Goal: Contribute content: Contribute content

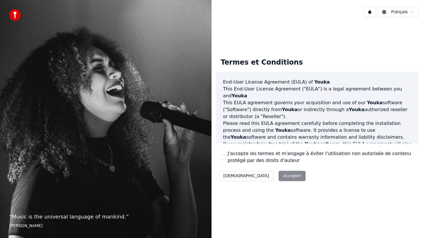
drag, startPoint x: 225, startPoint y: 157, endPoint x: 234, endPoint y: 161, distance: 10.1
click at [225, 157] on button "J'accepte les termes et m'engage à éviter l'utilisation non autorisée de conten…" at bounding box center [223, 157] width 5 height 5
click at [278, 175] on button "Accepter" at bounding box center [291, 176] width 27 height 10
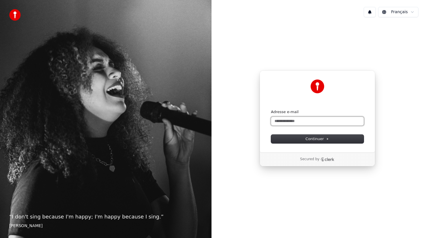
click at [302, 124] on input "Adresse e-mail" at bounding box center [317, 121] width 93 height 9
click at [271, 110] on button "submit" at bounding box center [271, 110] width 0 height 0
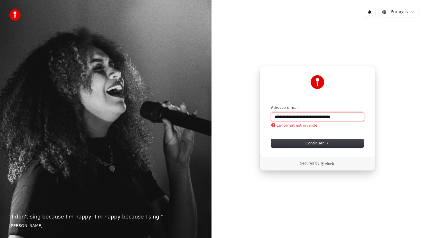
click at [357, 116] on input "**********" at bounding box center [317, 117] width 93 height 9
click at [271, 105] on button "submit" at bounding box center [271, 105] width 0 height 0
drag, startPoint x: 319, startPoint y: 118, endPoint x: 422, endPoint y: 115, distance: 103.8
click at [422, 114] on div "**********" at bounding box center [316, 119] width 211 height 194
click at [271, 105] on button "submit" at bounding box center [271, 105] width 0 height 0
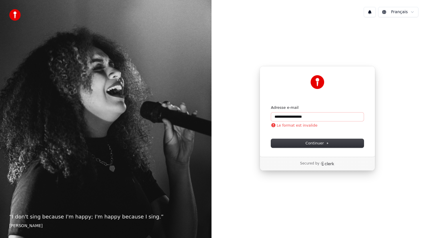
type input "**********"
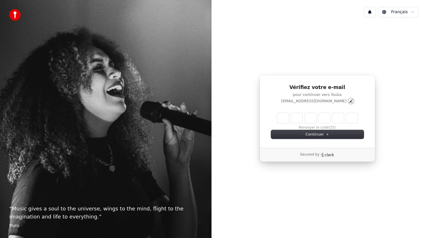
click at [349, 99] on icon "Edit" at bounding box center [351, 101] width 5 height 5
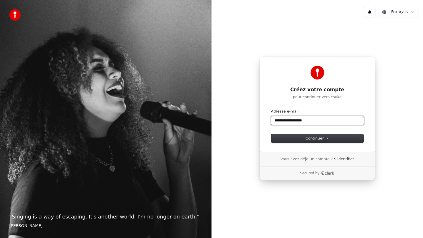
click at [275, 122] on input "**********" at bounding box center [317, 120] width 93 height 9
click at [288, 135] on button "Continuer" at bounding box center [317, 138] width 93 height 9
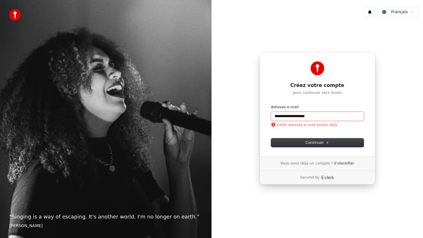
type input "**********"
click at [284, 116] on input "**********" at bounding box center [317, 116] width 93 height 9
drag, startPoint x: 321, startPoint y: 117, endPoint x: 227, endPoint y: 117, distance: 93.7
click at [227, 117] on div "**********" at bounding box center [316, 119] width 211 height 194
click at [343, 163] on link "S'identifier" at bounding box center [344, 163] width 20 height 5
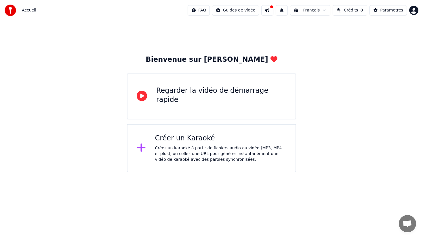
click at [196, 136] on div "Créer un Karaoké" at bounding box center [220, 138] width 131 height 9
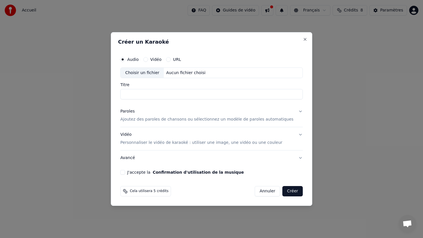
click at [154, 97] on input "Titre" at bounding box center [211, 94] width 182 height 10
type input "*"
type input "**********"
click at [189, 136] on div "Vidéo Personnaliser le vidéo de karaoké : utiliser une image, une vidéo ou une …" at bounding box center [201, 139] width 162 height 14
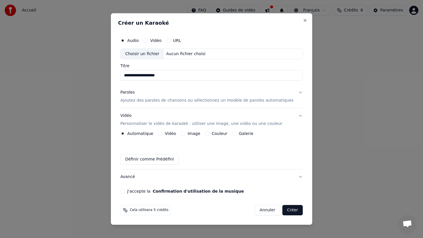
click at [152, 39] on div "Vidéo" at bounding box center [152, 40] width 18 height 5
click at [148, 41] on button "Vidéo" at bounding box center [145, 40] width 5 height 5
click at [125, 41] on button "Audio" at bounding box center [122, 40] width 5 height 5
click at [148, 40] on button "Vidéo" at bounding box center [145, 40] width 5 height 5
click at [176, 41] on div "URL" at bounding box center [173, 40] width 15 height 5
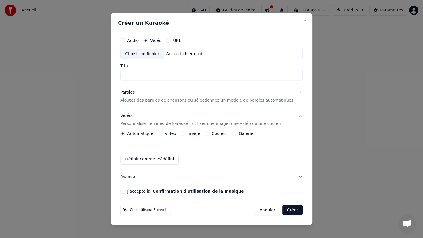
click at [171, 39] on button "URL" at bounding box center [168, 40] width 5 height 5
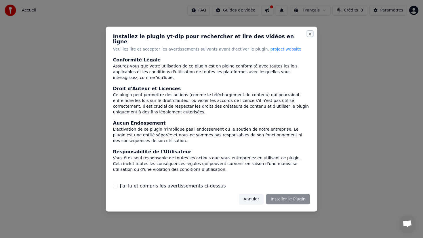
click at [310, 36] on button "Close" at bounding box center [310, 33] width 5 height 5
click at [257, 197] on button "Annuler" at bounding box center [251, 199] width 25 height 10
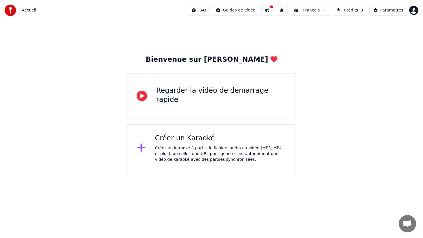
click at [217, 137] on div "Créer un Karaoké" at bounding box center [220, 138] width 131 height 9
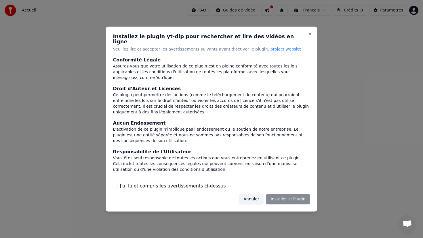
click at [154, 183] on label "J'ai lu et compris les avertissements ci-dessus" at bounding box center [173, 186] width 106 height 7
click at [118, 184] on button "J'ai lu et compris les avertissements ci-dessus" at bounding box center [115, 186] width 5 height 5
click at [297, 196] on button "Installer le Plugin" at bounding box center [288, 199] width 44 height 10
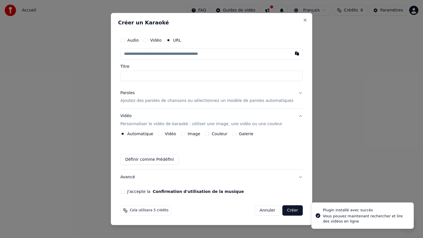
type input "*"
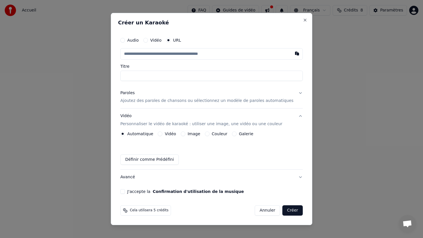
click at [132, 38] on label "Audio" at bounding box center [133, 40] width 12 height 4
click at [125, 38] on button "Audio" at bounding box center [122, 40] width 5 height 5
click at [149, 54] on div "Choisir un fichier" at bounding box center [141, 54] width 43 height 10
click at [153, 78] on input "Titre" at bounding box center [211, 75] width 182 height 10
drag, startPoint x: 153, startPoint y: 78, endPoint x: 107, endPoint y: 78, distance: 46.0
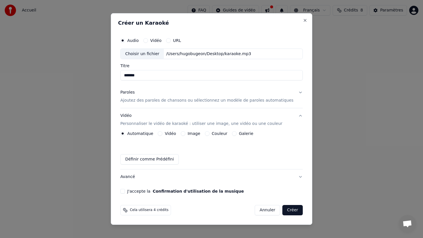
click at [107, 78] on body "Accueil FAQ Guides de vidéo Français Crédits 8 Paramètres Bienvenue sur Youka R…" at bounding box center [211, 86] width 423 height 173
type input "**********"
click at [179, 100] on p "Ajoutez des paroles de chansons ou sélectionnez un modèle de paroles automatiqu…" at bounding box center [206, 101] width 173 height 6
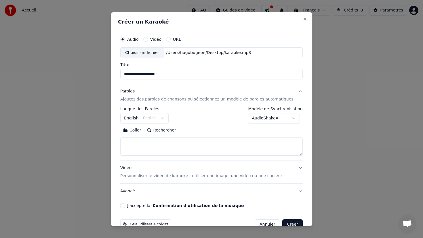
click at [152, 151] on textarea at bounding box center [211, 146] width 182 height 18
paste textarea "**********"
type textarea "**********"
drag, startPoint x: 233, startPoint y: 142, endPoint x: 90, endPoint y: 143, distance: 142.9
click at [90, 143] on body "**********" at bounding box center [211, 86] width 423 height 173
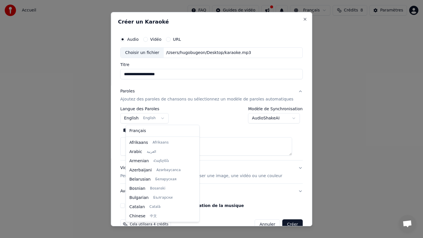
click at [158, 115] on body "**********" at bounding box center [211, 86] width 423 height 173
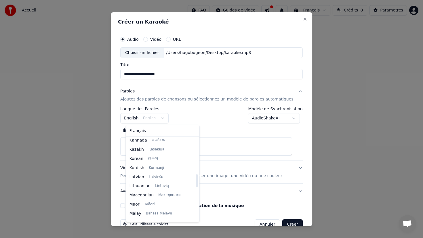
scroll to position [253, 0]
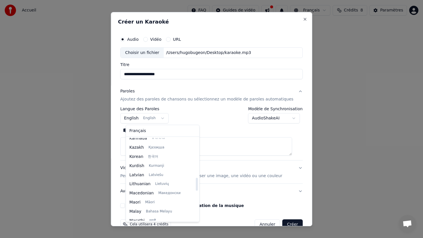
select select "**"
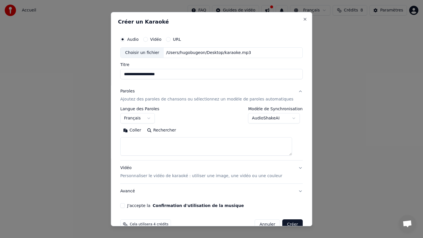
click at [183, 141] on textarea at bounding box center [206, 146] width 172 height 18
paste textarea "**********"
type textarea "**********"
click at [192, 163] on button "Vidéo Personnaliser le vidéo de karaoké : utiliser une image, une vidéo ou une …" at bounding box center [211, 172] width 182 height 23
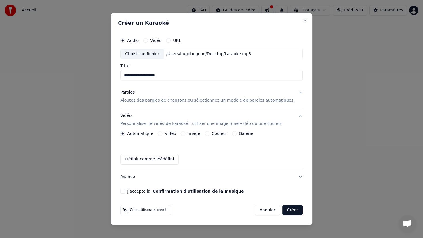
click at [175, 95] on div "Paroles Ajoutez des paroles de chansons ou sélectionnez un modèle de paroles au…" at bounding box center [206, 97] width 173 height 14
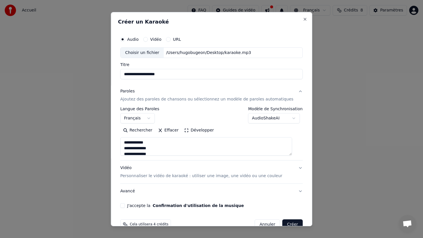
scroll to position [13, 0]
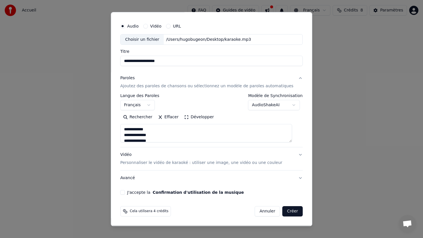
click at [200, 157] on div "Vidéo Personnaliser le vidéo de karaoké : utiliser une image, une vidéo ou une …" at bounding box center [201, 159] width 162 height 14
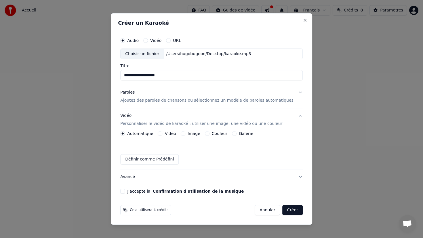
click at [162, 133] on button "Vidéo" at bounding box center [160, 133] width 5 height 5
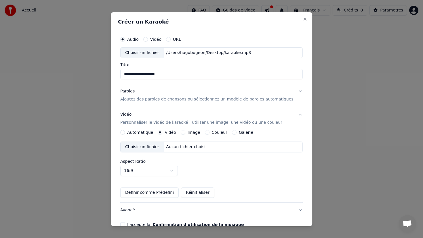
click at [185, 133] on button "Image" at bounding box center [183, 132] width 5 height 5
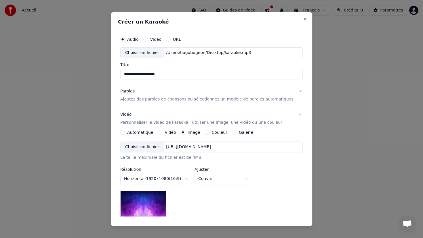
scroll to position [73, 0]
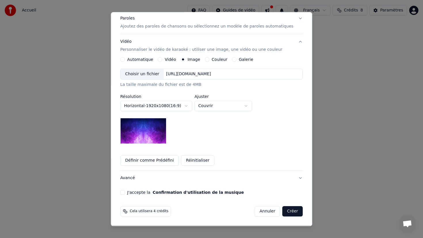
click at [215, 59] on label "Couleur" at bounding box center [220, 60] width 16 height 4
click at [209, 59] on button "Couleur" at bounding box center [207, 59] width 5 height 5
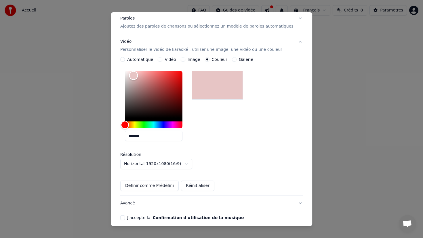
click at [139, 76] on div "Color" at bounding box center [154, 94] width 58 height 47
type input "*******"
click at [163, 126] on div "Hue" at bounding box center [154, 125] width 58 height 7
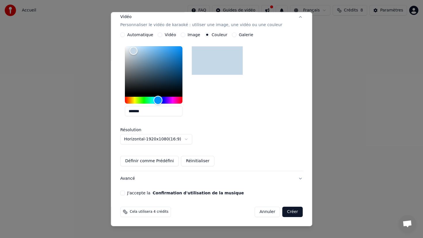
scroll to position [98, 0]
click at [125, 192] on button "J'accepte la Confirmation d'utilisation de la musique" at bounding box center [122, 192] width 5 height 5
click at [290, 212] on button "Créer" at bounding box center [292, 211] width 20 height 10
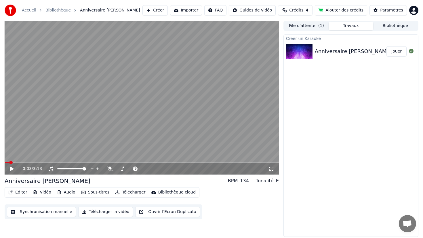
click at [57, 212] on button "Synchronisation manuelle" at bounding box center [41, 212] width 69 height 10
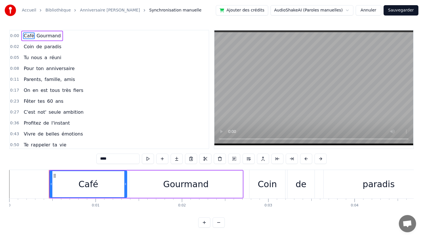
drag, startPoint x: 99, startPoint y: 189, endPoint x: 85, endPoint y: 188, distance: 13.5
click at [85, 189] on div "Café" at bounding box center [88, 184] width 76 height 26
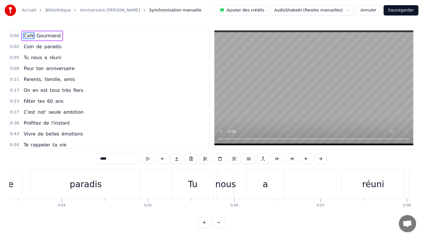
scroll to position [0, 290]
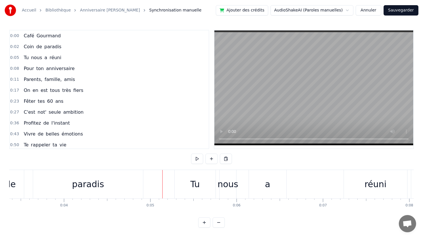
click at [184, 185] on div "Tu" at bounding box center [195, 184] width 41 height 28
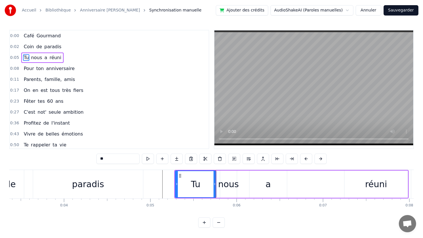
click at [171, 211] on div "Café Gourmand Coin de paradis Tu nous a réuni Pour ton anniversaire Parents, fa…" at bounding box center [211, 191] width 404 height 43
click at [150, 116] on div "0:27 C'est not' seule ambition" at bounding box center [109, 112] width 199 height 11
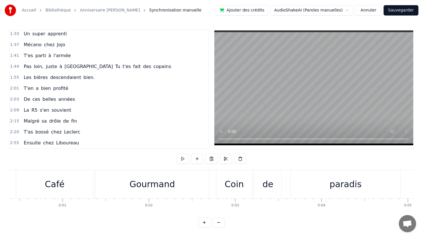
scroll to position [0, 0]
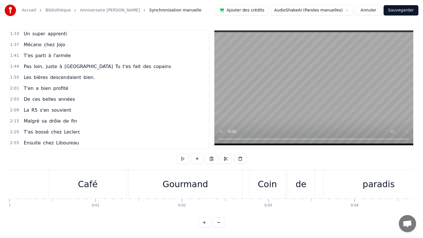
click at [35, 165] on div "0:00 Café Gourmand 0:02 Coin de paradis 0:05 Tu nous a réuni 0:08 Pour ton anni…" at bounding box center [211, 129] width 404 height 198
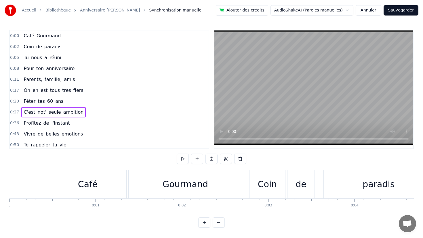
click at [368, 9] on button "Annuler" at bounding box center [367, 10] width 25 height 10
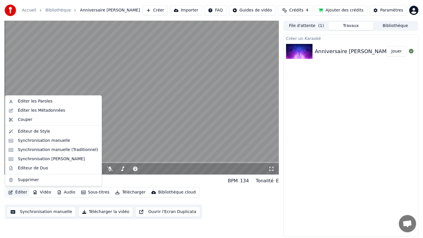
click at [22, 192] on button "Éditer" at bounding box center [17, 193] width 23 height 8
click at [30, 103] on div "Éditer les Paroles" at bounding box center [35, 102] width 35 height 6
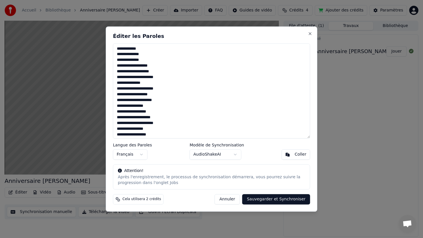
drag, startPoint x: 147, startPoint y: 56, endPoint x: 112, endPoint y: 47, distance: 36.3
click at [112, 47] on div "**********" at bounding box center [211, 118] width 211 height 185
click at [117, 55] on textarea "**********" at bounding box center [211, 90] width 197 height 95
type textarea "**********"
click at [276, 202] on button "Sauvegarder et Synchroniser" at bounding box center [276, 199] width 68 height 10
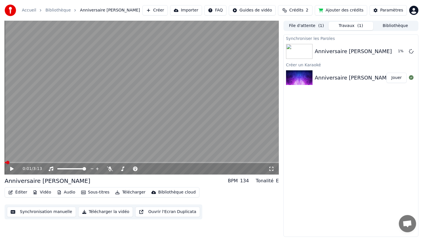
click at [6, 161] on span at bounding box center [7, 162] width 3 height 3
click at [7, 160] on div "0:02 / 3:13" at bounding box center [142, 98] width 274 height 154
click at [0, 162] on div "0:03 / 3:13 Anniversaire François BPM 134 Tonalité E Éditer Vidéo Audio Sous-ti…" at bounding box center [211, 129] width 423 height 217
click at [0, 162] on div "0:00 / 3:13 Anniversaire François BPM 134 Tonalité E Éditer Vidéo Audio Sous-ti…" at bounding box center [211, 129] width 423 height 217
click at [43, 212] on button "Synchronisation manuelle" at bounding box center [41, 212] width 69 height 10
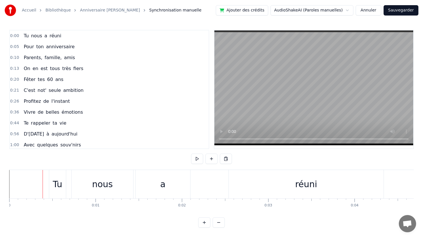
click at [52, 184] on div "Tu" at bounding box center [57, 184] width 17 height 28
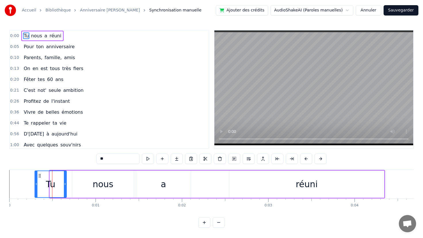
drag, startPoint x: 50, startPoint y: 184, endPoint x: 36, endPoint y: 185, distance: 14.2
click at [35, 185] on icon at bounding box center [36, 184] width 2 height 5
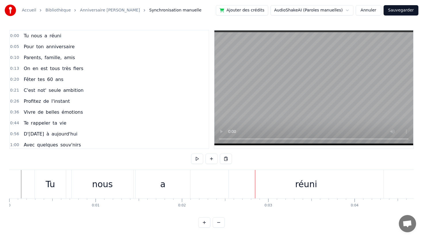
click at [39, 187] on div "Tu" at bounding box center [50, 184] width 31 height 28
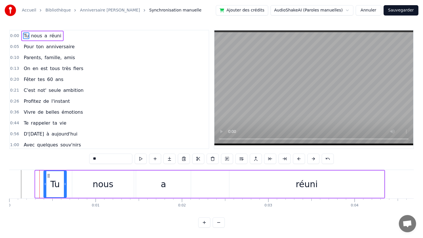
drag, startPoint x: 36, startPoint y: 186, endPoint x: 44, endPoint y: 187, distance: 8.3
click at [44, 187] on div at bounding box center [45, 184] width 2 height 26
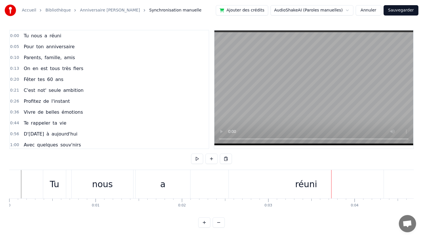
click at [55, 185] on div "Tu" at bounding box center [54, 184] width 9 height 13
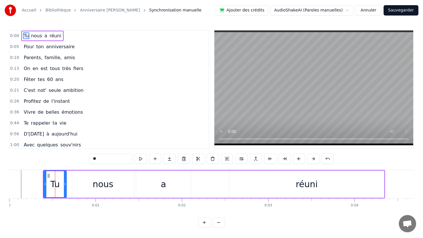
click at [27, 39] on span "Tu" at bounding box center [26, 35] width 6 height 7
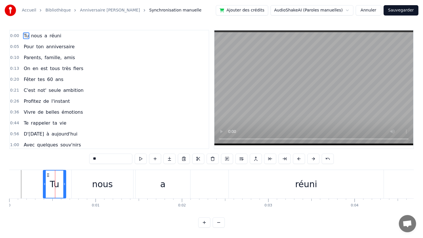
click at [27, 45] on span "Pour" at bounding box center [29, 46] width 12 height 7
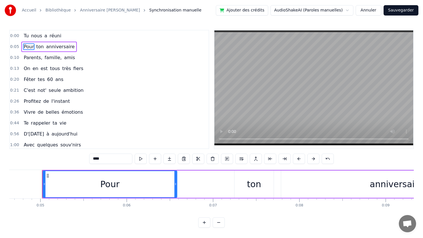
scroll to position [0, 404]
drag, startPoint x: 20, startPoint y: 35, endPoint x: 73, endPoint y: 140, distance: 117.0
click at [73, 140] on div "0:00 Tu nous a réuni 0:05 Pour ton anniversaire 0:10 Parents, famille, amis 0:1…" at bounding box center [109, 89] width 200 height 119
click at [45, 34] on span "a" at bounding box center [46, 35] width 4 height 7
type input "*"
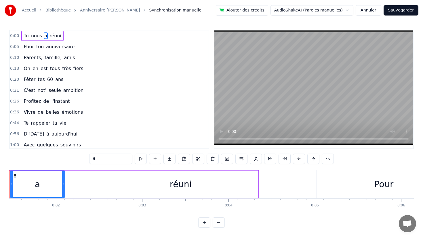
scroll to position [0, 97]
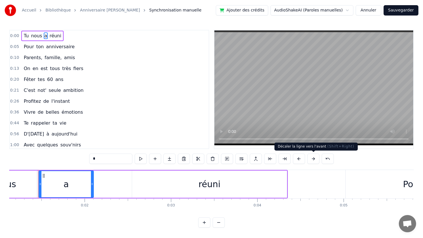
click at [313, 158] on button at bounding box center [313, 159] width 12 height 10
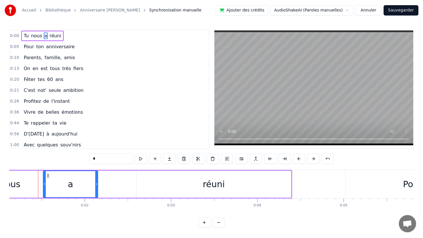
click at [313, 158] on button at bounding box center [313, 159] width 12 height 10
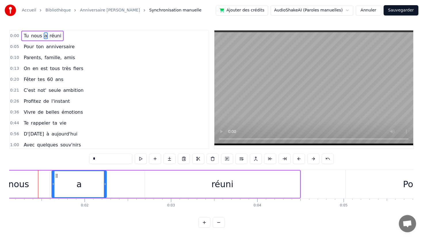
click at [313, 158] on button at bounding box center [313, 159] width 12 height 10
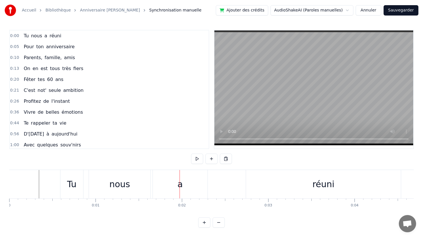
click at [99, 176] on div "nous" at bounding box center [120, 184] width 62 height 28
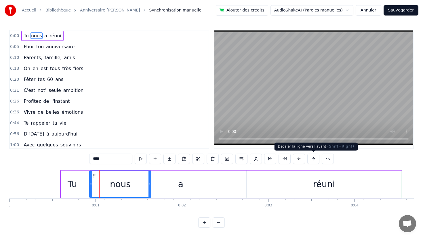
click at [310, 157] on button at bounding box center [313, 159] width 12 height 10
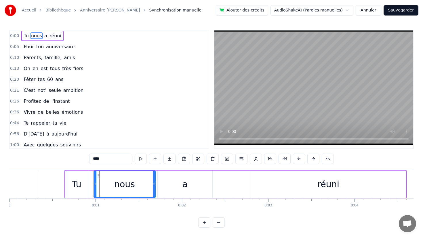
click at [310, 157] on button at bounding box center [313, 159] width 12 height 10
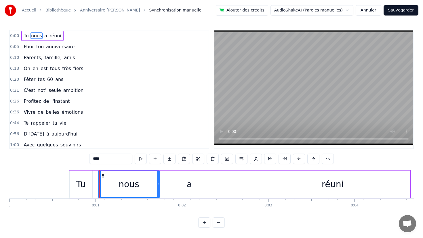
click at [310, 157] on button at bounding box center [313, 159] width 12 height 10
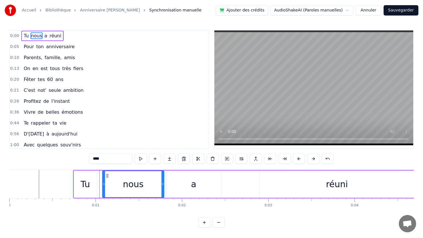
click at [7, 187] on div "Accueil Bibliothèque Anniversaire François Synchronisation manuelle Ajouter des…" at bounding box center [211, 114] width 423 height 228
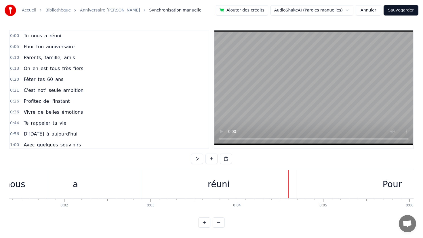
scroll to position [0, 93]
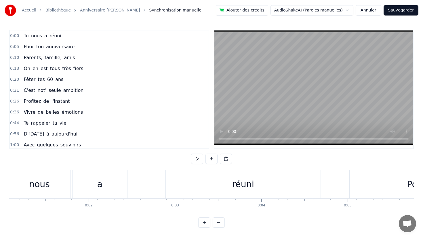
click at [98, 183] on div "a" at bounding box center [99, 184] width 5 height 13
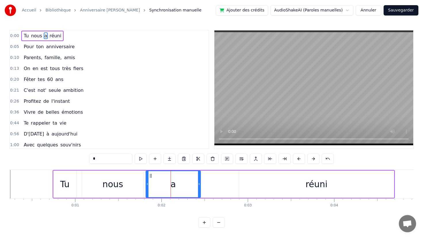
scroll to position [0, 69]
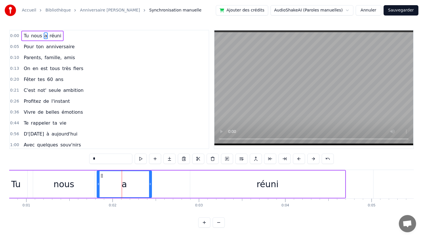
click at [262, 179] on div "réuni" at bounding box center [267, 184] width 22 height 13
type input "*****"
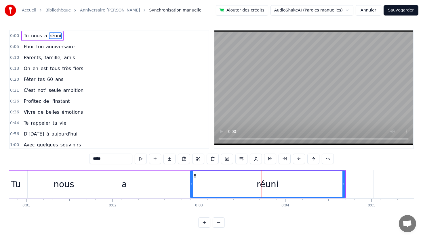
drag, startPoint x: 254, startPoint y: 181, endPoint x: 232, endPoint y: 181, distance: 21.9
click at [232, 181] on div "réuni" at bounding box center [267, 184] width 154 height 26
drag, startPoint x: 203, startPoint y: 183, endPoint x: 188, endPoint y: 183, distance: 14.4
click at [188, 183] on div "Tu nous a réuni" at bounding box center [175, 184] width 342 height 28
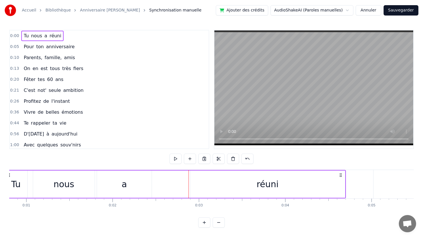
click at [195, 183] on div "réuni" at bounding box center [267, 184] width 155 height 27
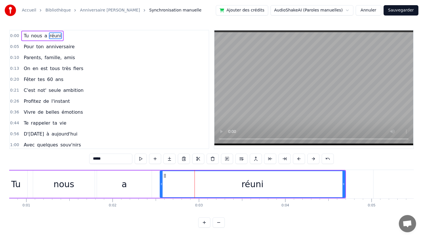
drag, startPoint x: 191, startPoint y: 183, endPoint x: 145, endPoint y: 183, distance: 45.7
click at [160, 183] on icon at bounding box center [161, 184] width 2 height 5
click at [344, 184] on div "réuni" at bounding box center [244, 184] width 201 height 27
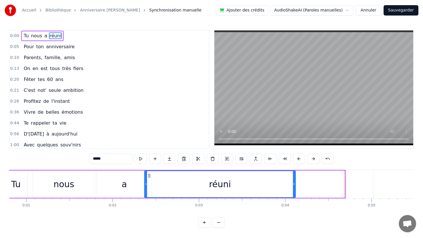
drag, startPoint x: 343, startPoint y: 185, endPoint x: 276, endPoint y: 182, distance: 67.1
click at [293, 182] on div at bounding box center [294, 184] width 2 height 26
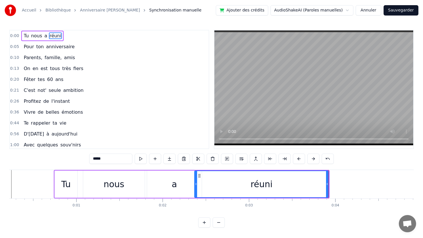
scroll to position [0, 0]
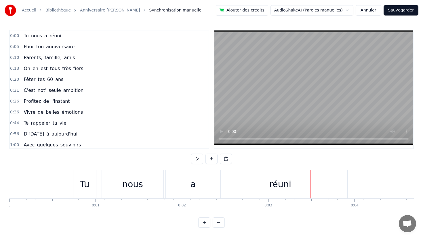
click at [134, 182] on div "nous" at bounding box center [132, 184] width 21 height 13
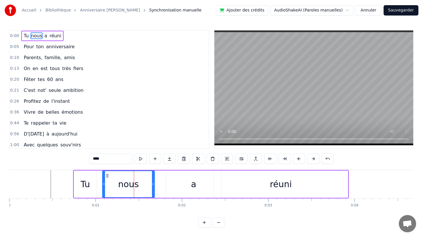
drag, startPoint x: 162, startPoint y: 182, endPoint x: 146, endPoint y: 182, distance: 15.8
click at [152, 182] on icon at bounding box center [153, 184] width 2 height 5
click at [212, 185] on div "a" at bounding box center [193, 184] width 55 height 27
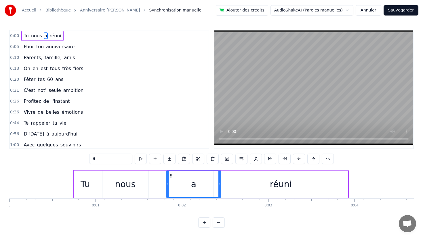
drag, startPoint x: 197, startPoint y: 183, endPoint x: 185, endPoint y: 183, distance: 11.8
click at [185, 183] on div "a" at bounding box center [193, 184] width 54 height 26
drag, startPoint x: 168, startPoint y: 183, endPoint x: 141, endPoint y: 183, distance: 27.0
click at [147, 183] on icon at bounding box center [148, 184] width 2 height 5
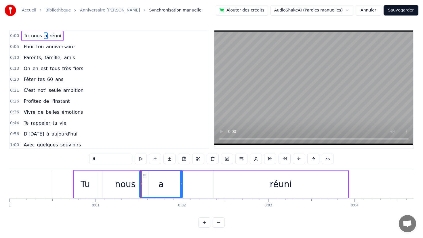
drag, startPoint x: 219, startPoint y: 185, endPoint x: 183, endPoint y: 185, distance: 36.8
click at [182, 185] on icon at bounding box center [181, 184] width 2 height 5
click at [243, 187] on div "réuni" at bounding box center [281, 184] width 134 height 27
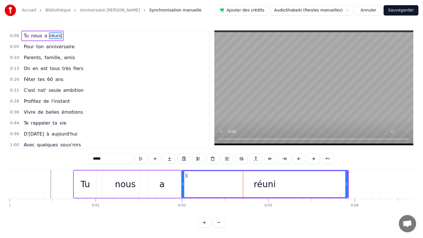
drag, startPoint x: 214, startPoint y: 186, endPoint x: 181, endPoint y: 186, distance: 33.1
click at [182, 186] on icon at bounding box center [183, 184] width 2 height 5
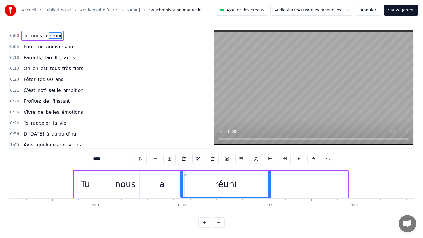
drag, startPoint x: 346, startPoint y: 181, endPoint x: 265, endPoint y: 180, distance: 80.5
click at [268, 180] on div at bounding box center [269, 184] width 2 height 26
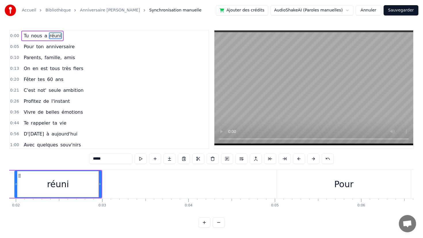
scroll to position [0, 171]
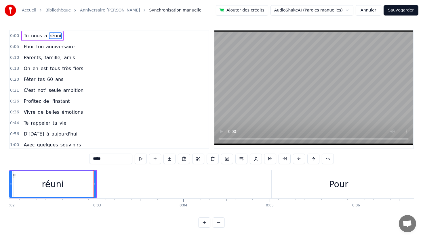
drag, startPoint x: 265, startPoint y: 181, endPoint x: 304, endPoint y: 185, distance: 39.4
click at [304, 185] on div "Pour" at bounding box center [338, 184] width 134 height 28
type input "****"
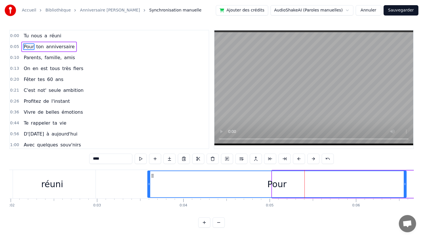
drag, startPoint x: 272, startPoint y: 185, endPoint x: 143, endPoint y: 181, distance: 129.5
click at [148, 181] on div at bounding box center [149, 184] width 2 height 26
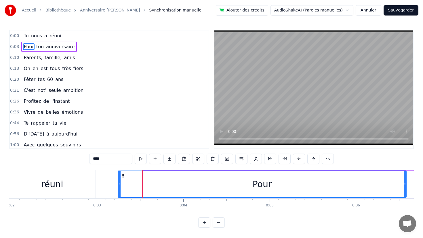
drag, startPoint x: 143, startPoint y: 181, endPoint x: 113, endPoint y: 180, distance: 29.6
click at [118, 180] on div at bounding box center [119, 184] width 2 height 26
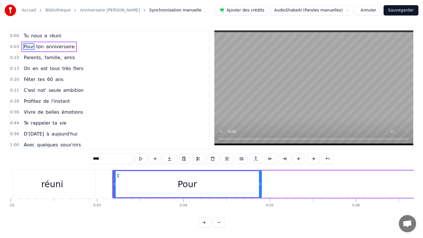
drag, startPoint x: 404, startPoint y: 184, endPoint x: 255, endPoint y: 186, distance: 149.3
click at [259, 186] on icon at bounding box center [260, 184] width 2 height 5
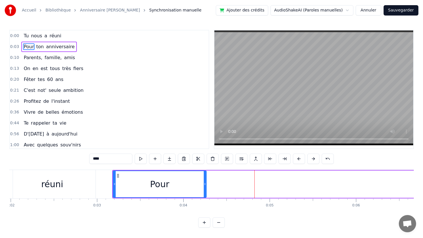
drag, startPoint x: 255, startPoint y: 186, endPoint x: 204, endPoint y: 185, distance: 50.6
click at [204, 185] on icon at bounding box center [205, 184] width 2 height 5
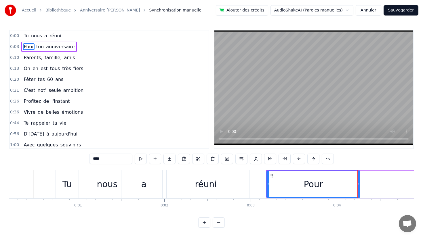
scroll to position [0, 0]
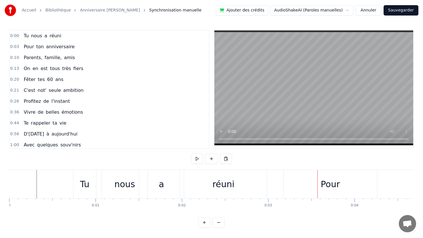
drag, startPoint x: 133, startPoint y: 187, endPoint x: 117, endPoint y: 187, distance: 15.8
click at [117, 187] on div "nous" at bounding box center [124, 184] width 21 height 13
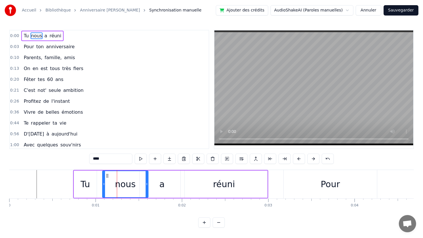
click at [117, 187] on div "nous" at bounding box center [125, 184] width 21 height 13
click at [104, 187] on div at bounding box center [104, 184] width 2 height 26
click at [300, 160] on button at bounding box center [299, 159] width 12 height 10
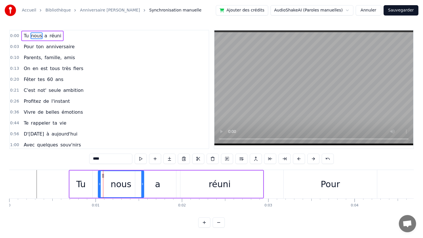
click at [300, 160] on button at bounding box center [299, 159] width 12 height 10
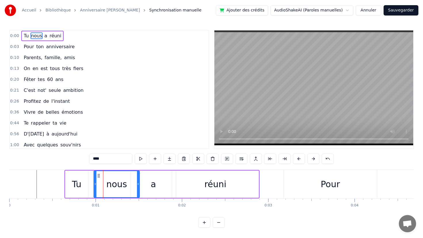
click at [300, 160] on button at bounding box center [299, 159] width 12 height 10
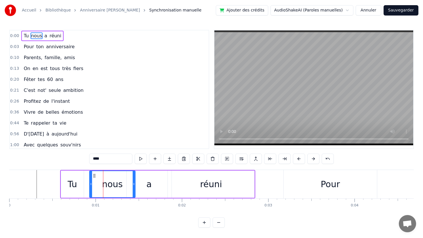
click at [327, 178] on div "Pour" at bounding box center [330, 184] width 19 height 13
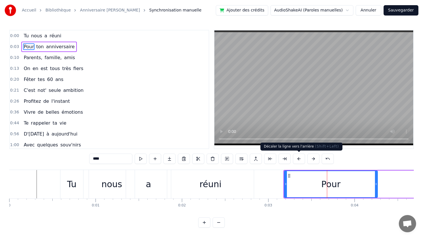
click at [299, 162] on button at bounding box center [299, 159] width 12 height 10
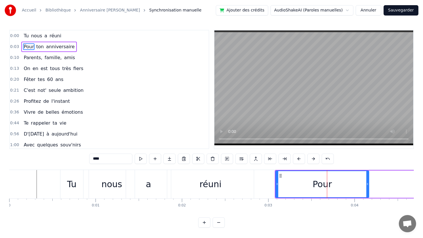
click at [299, 162] on button at bounding box center [299, 159] width 12 height 10
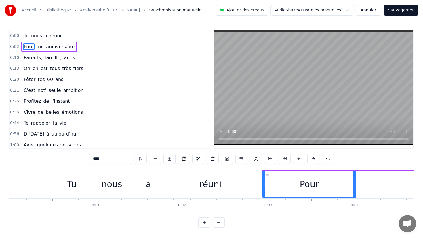
click at [299, 162] on button at bounding box center [299, 159] width 12 height 10
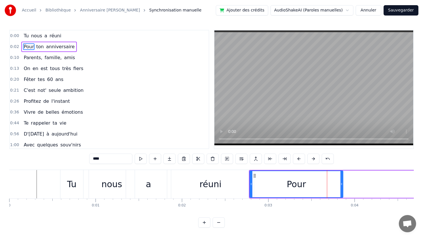
click at [299, 162] on button at bounding box center [299, 159] width 12 height 10
click at [286, 216] on div "0:00 Tu nous a réuni 0:02 Pour ton anniversaire 0:10 Parents, famille, amis 0:1…" at bounding box center [211, 129] width 404 height 198
click at [30, 37] on span "nous" at bounding box center [36, 35] width 12 height 7
type input "****"
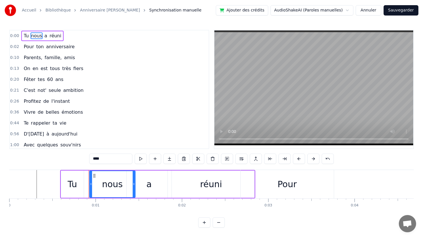
drag, startPoint x: 30, startPoint y: 37, endPoint x: 51, endPoint y: 93, distance: 59.2
click at [51, 93] on div "0:00 Tu nous a réuni 0:02 Pour ton anniversaire 0:10 Parents, famille, amis 0:1…" at bounding box center [109, 89] width 200 height 119
click at [47, 41] on div "Tu nous a réuni" at bounding box center [42, 36] width 42 height 10
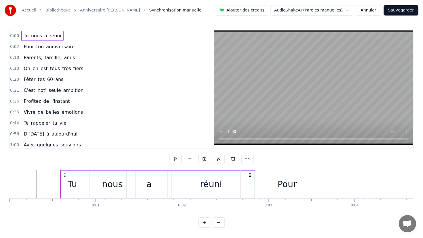
click at [47, 41] on div "0:02 Pour ton anniversaire" at bounding box center [109, 46] width 199 height 11
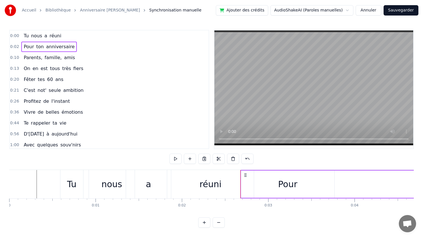
click at [47, 46] on span "anniversaire" at bounding box center [60, 46] width 30 height 7
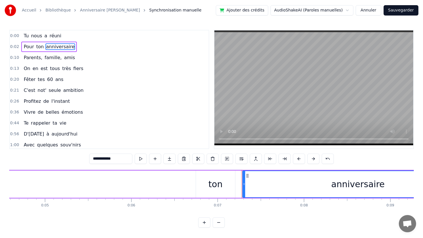
click at [46, 56] on span "famille," at bounding box center [53, 57] width 18 height 7
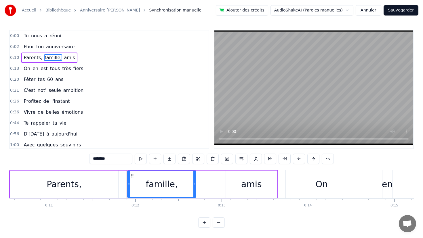
scroll to position [0, 998]
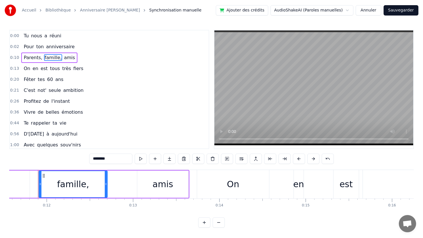
click at [73, 71] on span "fiers" at bounding box center [78, 68] width 11 height 7
type input "*****"
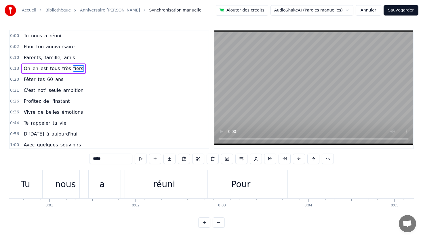
scroll to position [0, 0]
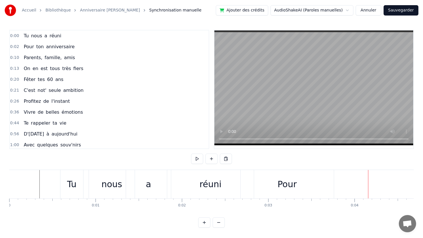
click at [218, 183] on div "réuni" at bounding box center [210, 184] width 22 height 13
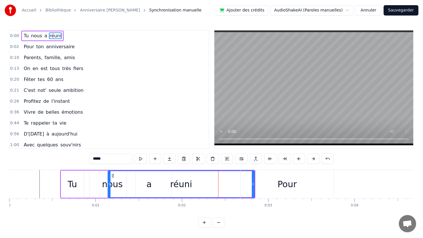
drag, startPoint x: 169, startPoint y: 186, endPoint x: 61, endPoint y: 185, distance: 108.1
click at [108, 185] on icon at bounding box center [109, 184] width 2 height 5
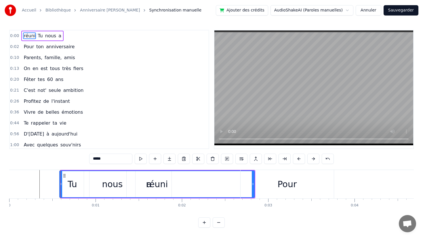
drag, startPoint x: 155, startPoint y: 184, endPoint x: 162, endPoint y: 184, distance: 6.9
click at [162, 184] on div "réuni" at bounding box center [157, 184] width 22 height 13
drag, startPoint x: 252, startPoint y: 185, endPoint x: 242, endPoint y: 185, distance: 9.2
click at [242, 185] on div "Pour" at bounding box center [286, 184] width 93 height 28
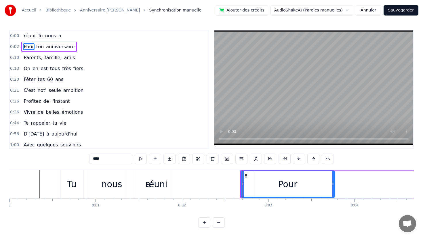
click at [204, 182] on div "réuni" at bounding box center [156, 184] width 195 height 28
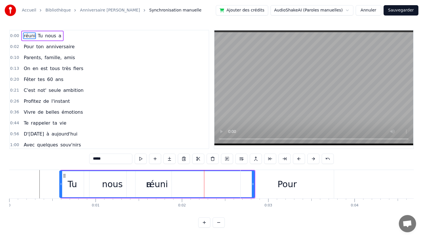
drag, startPoint x: 253, startPoint y: 183, endPoint x: 241, endPoint y: 184, distance: 11.5
click at [242, 184] on div "Pour" at bounding box center [286, 184] width 93 height 28
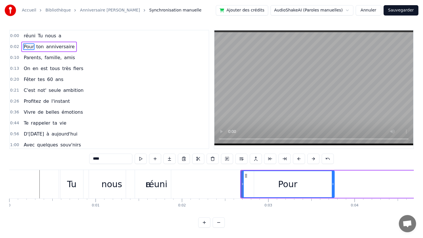
drag, startPoint x: 241, startPoint y: 184, endPoint x: 248, endPoint y: 185, distance: 6.6
click at [248, 185] on div "Pour" at bounding box center [288, 184] width 94 height 27
click at [180, 172] on div "réuni" at bounding box center [156, 184] width 195 height 28
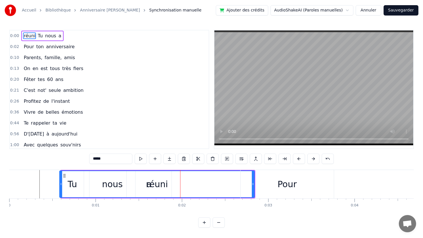
click at [162, 178] on div "réuni" at bounding box center [157, 184] width 22 height 13
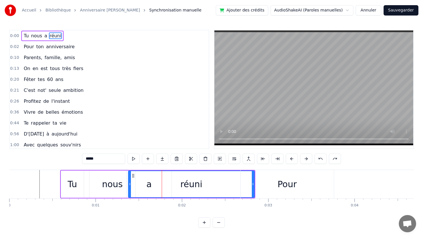
drag, startPoint x: 168, startPoint y: 186, endPoint x: 129, endPoint y: 185, distance: 39.4
click at [129, 185] on icon at bounding box center [130, 184] width 2 height 5
drag, startPoint x: 265, startPoint y: 190, endPoint x: 277, endPoint y: 188, distance: 12.7
click at [277, 189] on div "Pour" at bounding box center [286, 184] width 93 height 28
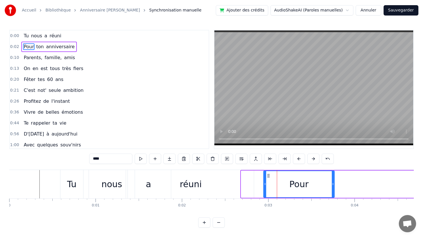
drag, startPoint x: 242, startPoint y: 185, endPoint x: 276, endPoint y: 186, distance: 34.0
click at [276, 187] on div "Pour" at bounding box center [299, 184] width 70 height 26
click at [233, 184] on div "réuni" at bounding box center [191, 184] width 126 height 28
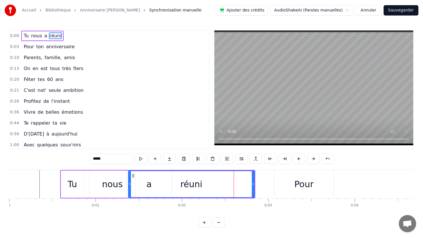
click at [254, 184] on div "réuni" at bounding box center [191, 184] width 127 height 27
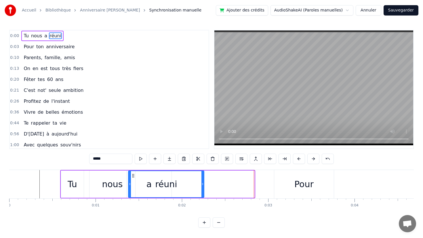
drag, startPoint x: 253, startPoint y: 183, endPoint x: 198, endPoint y: 182, distance: 55.2
click at [201, 182] on div at bounding box center [202, 184] width 2 height 26
click at [293, 188] on div "Pour" at bounding box center [304, 184] width 60 height 28
type input "****"
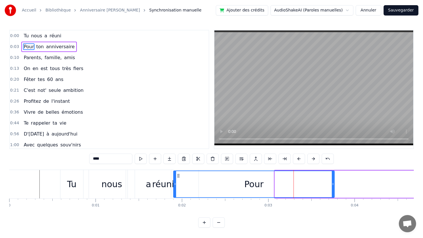
drag, startPoint x: 275, startPoint y: 186, endPoint x: 173, endPoint y: 181, distance: 102.5
click at [174, 181] on div at bounding box center [175, 184] width 2 height 26
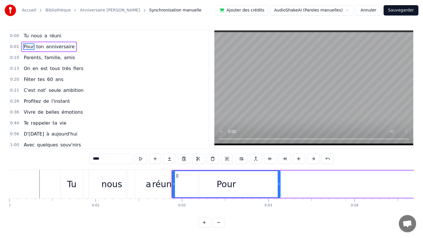
drag, startPoint x: 333, startPoint y: 182, endPoint x: 280, endPoint y: 181, distance: 52.9
click at [280, 181] on div at bounding box center [278, 184] width 2 height 26
click at [137, 211] on div "0 0:01 0:02 0:03 0:04 0:05 0:06 0:07 0:08 0:09 0:10 0:11 0:12 0:13 0:14 0:15 0:…" at bounding box center [211, 206] width 404 height 14
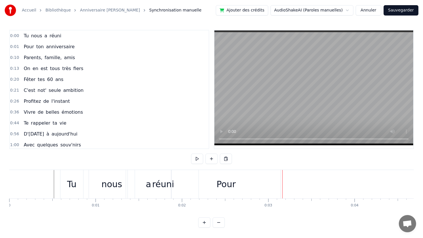
click at [140, 185] on div "réuni" at bounding box center [163, 184] width 71 height 28
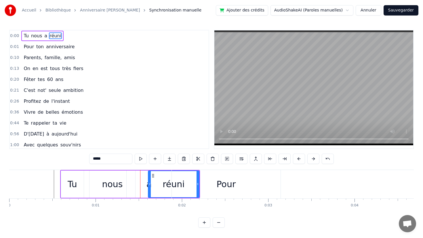
drag, startPoint x: 129, startPoint y: 186, endPoint x: 151, endPoint y: 189, distance: 22.0
click at [151, 189] on div at bounding box center [149, 184] width 2 height 26
click at [143, 187] on div "a" at bounding box center [149, 184] width 45 height 27
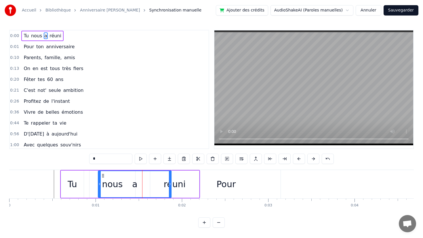
drag, startPoint x: 127, startPoint y: 186, endPoint x: 97, endPoint y: 186, distance: 30.2
click at [98, 186] on icon at bounding box center [99, 184] width 2 height 5
click at [178, 187] on div "Pour" at bounding box center [226, 184] width 109 height 28
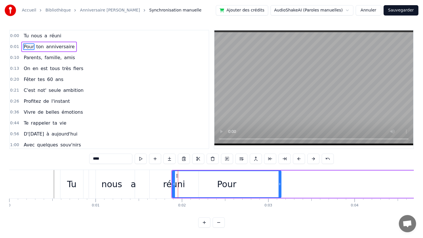
click at [155, 186] on div "réuni" at bounding box center [174, 184] width 49 height 28
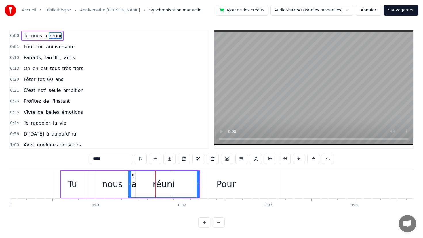
drag, startPoint x: 151, startPoint y: 186, endPoint x: 120, endPoint y: 185, distance: 30.2
click at [129, 185] on icon at bounding box center [130, 184] width 2 height 5
click at [203, 183] on div "Pour" at bounding box center [226, 184] width 109 height 28
type input "****"
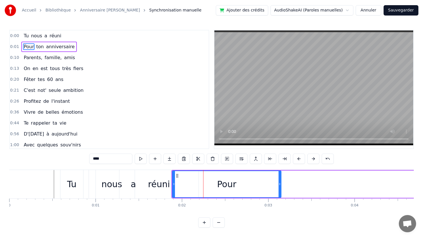
click at [173, 183] on icon at bounding box center [174, 184] width 2 height 5
drag, startPoint x: 279, startPoint y: 187, endPoint x: 243, endPoint y: 186, distance: 36.8
click at [246, 186] on div at bounding box center [247, 184] width 2 height 26
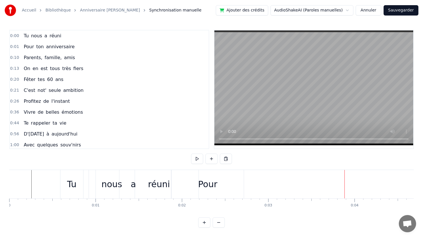
click at [165, 196] on div "réuni" at bounding box center [158, 184] width 79 height 28
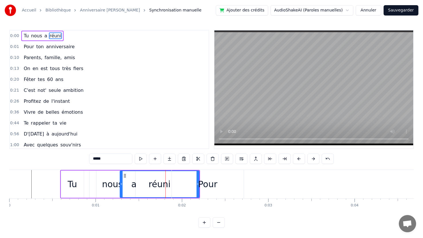
click at [227, 182] on div "Pour" at bounding box center [208, 184] width 72 height 28
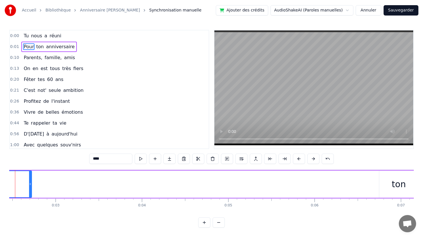
scroll to position [0, 233]
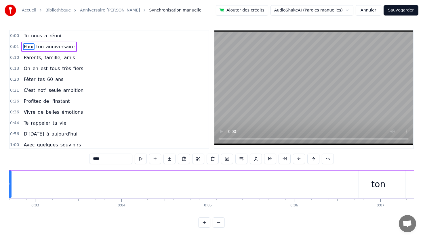
click at [373, 186] on div "ton" at bounding box center [378, 184] width 14 height 13
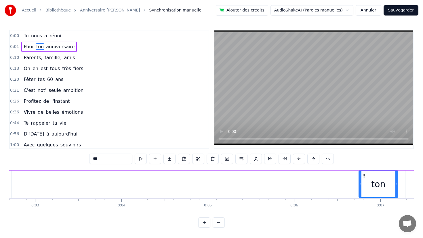
click at [41, 45] on span "ton" at bounding box center [40, 46] width 9 height 7
click at [298, 158] on button at bounding box center [299, 159] width 12 height 10
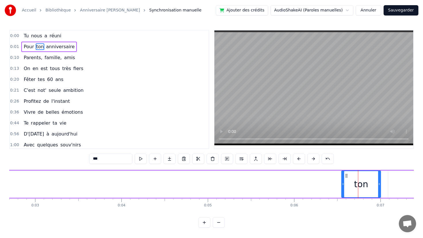
click at [298, 158] on button at bounding box center [299, 159] width 12 height 10
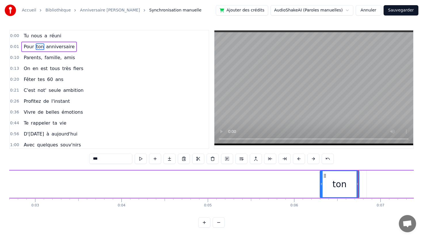
click at [298, 158] on button at bounding box center [299, 159] width 12 height 10
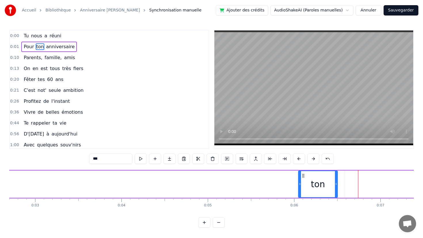
click at [298, 158] on button at bounding box center [299, 159] width 12 height 10
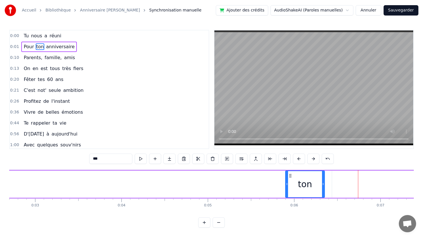
click at [298, 158] on button at bounding box center [299, 159] width 12 height 10
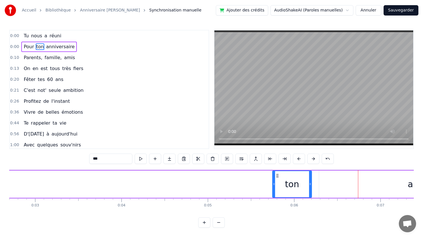
click at [298, 158] on button at bounding box center [299, 159] width 12 height 10
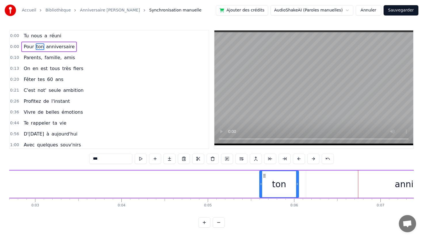
click at [298, 158] on button at bounding box center [299, 159] width 12 height 10
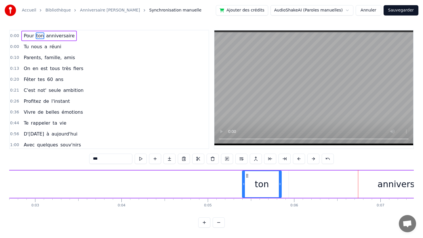
click at [298, 158] on button at bounding box center [299, 159] width 12 height 10
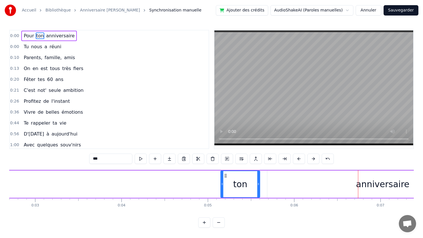
click at [298, 158] on button at bounding box center [299, 159] width 12 height 10
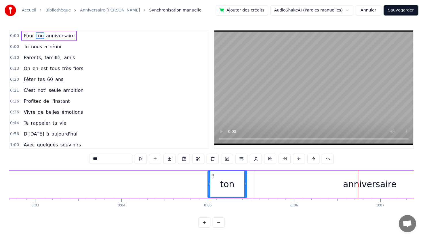
click at [298, 158] on button at bounding box center [299, 159] width 12 height 10
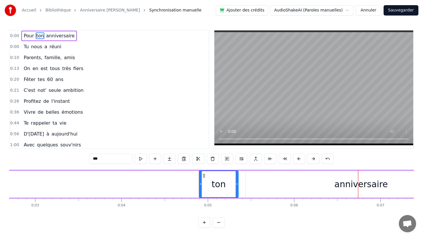
click at [298, 158] on button at bounding box center [299, 159] width 12 height 10
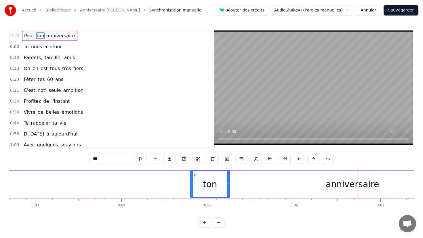
click at [298, 158] on button at bounding box center [299, 159] width 12 height 10
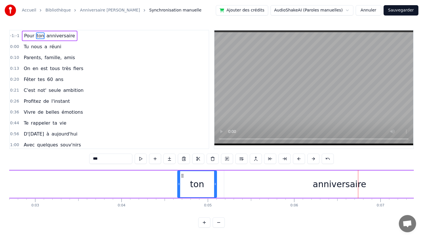
click at [298, 158] on button at bounding box center [299, 159] width 12 height 10
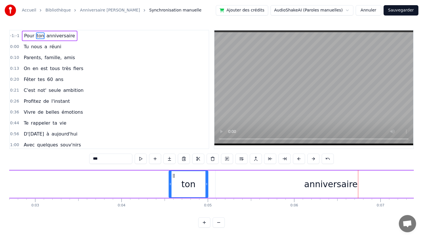
click at [298, 158] on button at bounding box center [299, 159] width 12 height 10
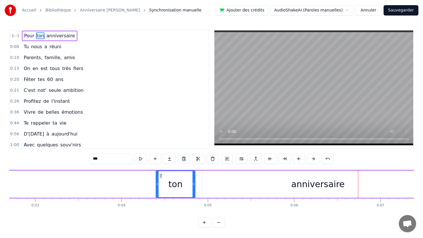
click at [298, 158] on button at bounding box center [299, 159] width 12 height 10
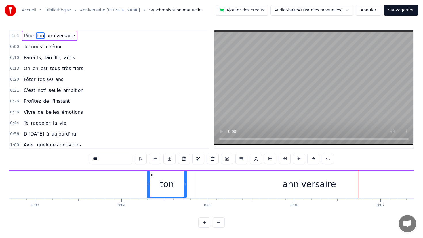
click at [298, 158] on button at bounding box center [299, 159] width 12 height 10
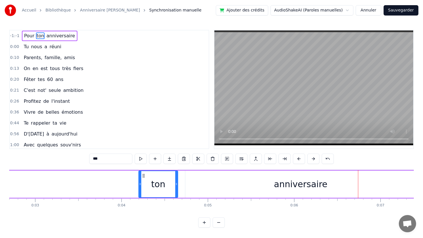
click at [298, 158] on button at bounding box center [299, 159] width 12 height 10
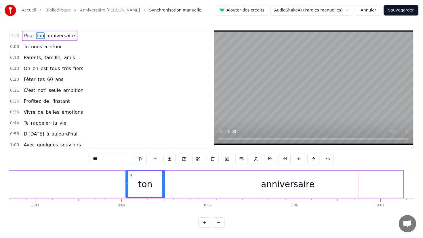
click at [298, 158] on button at bounding box center [299, 159] width 12 height 10
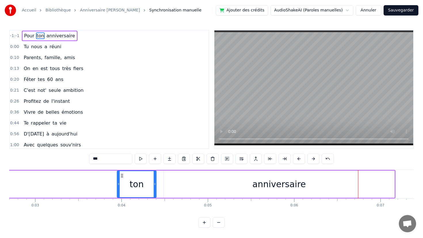
click at [298, 158] on button at bounding box center [299, 159] width 12 height 10
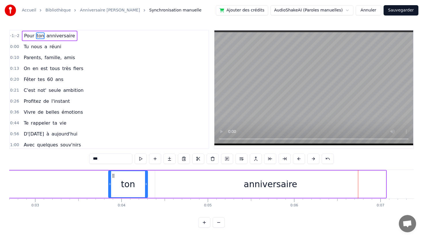
click at [298, 158] on button at bounding box center [299, 159] width 12 height 10
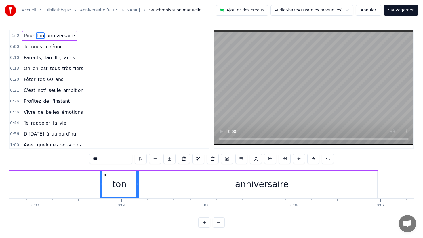
click at [298, 158] on button at bounding box center [299, 159] width 12 height 10
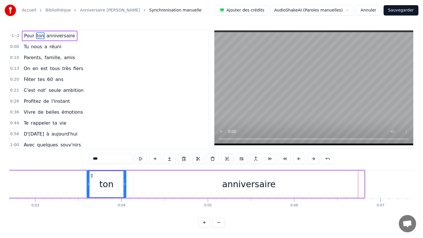
click at [298, 158] on button at bounding box center [299, 159] width 12 height 10
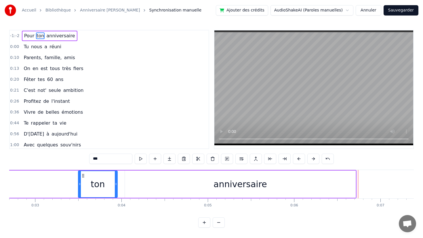
click at [298, 158] on button at bounding box center [299, 159] width 12 height 10
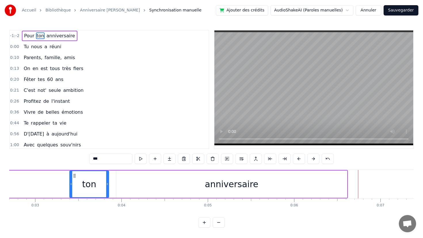
click at [298, 158] on button at bounding box center [299, 159] width 12 height 10
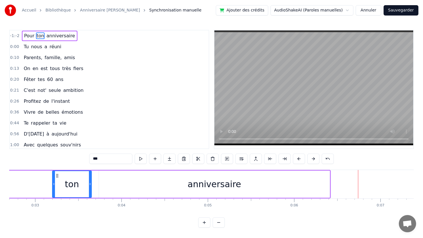
click at [298, 158] on button at bounding box center [299, 159] width 12 height 10
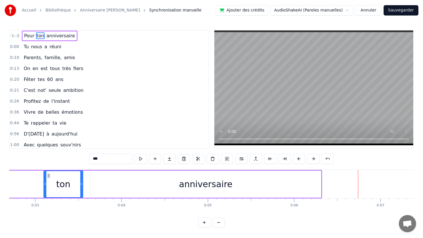
click at [298, 158] on button at bounding box center [299, 159] width 12 height 10
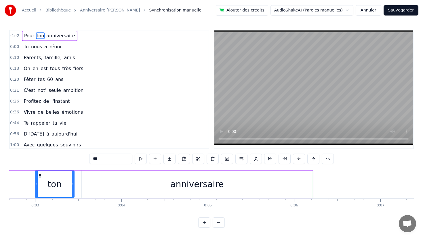
click at [298, 158] on button at bounding box center [299, 159] width 12 height 10
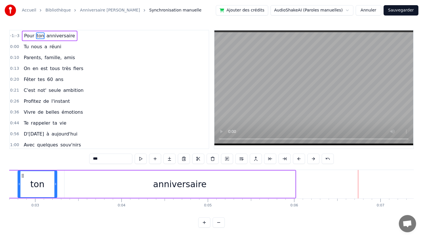
click at [298, 158] on button at bounding box center [299, 159] width 12 height 10
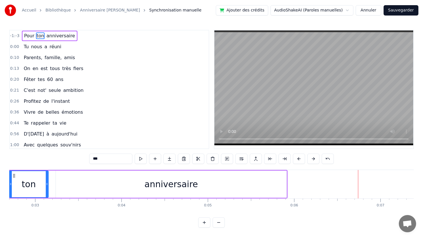
click at [298, 158] on button at bounding box center [299, 159] width 12 height 10
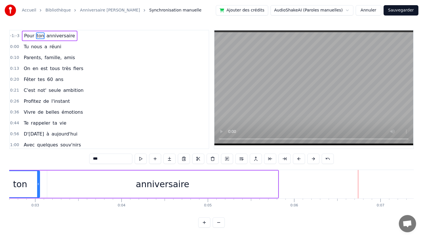
click at [298, 158] on button at bounding box center [299, 159] width 12 height 10
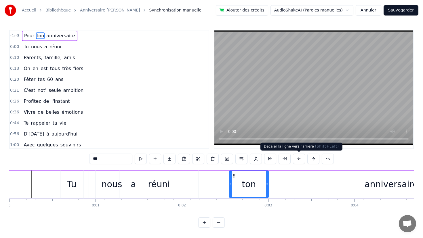
click at [302, 159] on button at bounding box center [299, 159] width 12 height 10
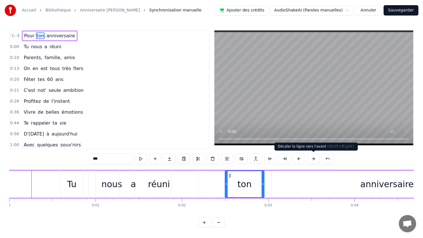
click at [313, 157] on button at bounding box center [313, 159] width 12 height 10
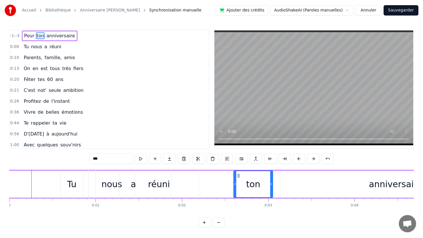
click at [313, 157] on button at bounding box center [313, 159] width 12 height 10
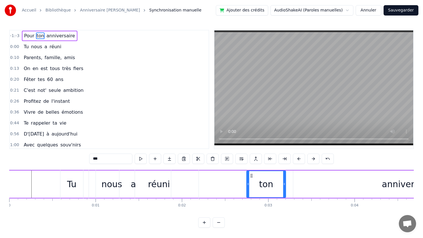
click at [313, 157] on button at bounding box center [313, 159] width 12 height 10
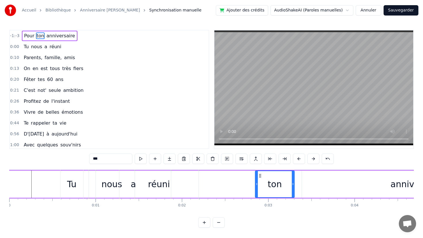
click at [302, 215] on div "-1:-3 Pour ton anniversaire 0:00 Tu nous a réuni 0:10 Parents, famille, amis 0:…" at bounding box center [211, 129] width 404 height 198
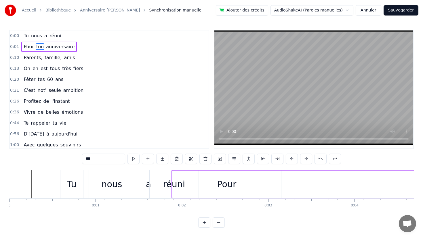
click at [144, 177] on div "a" at bounding box center [148, 184] width 45 height 28
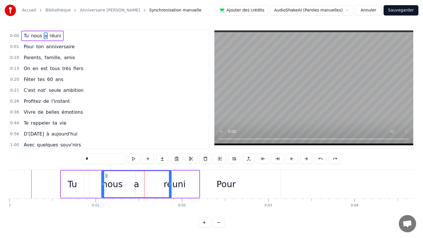
drag, startPoint x: 127, startPoint y: 183, endPoint x: 99, endPoint y: 183, distance: 27.9
click at [102, 183] on icon at bounding box center [103, 184] width 2 height 5
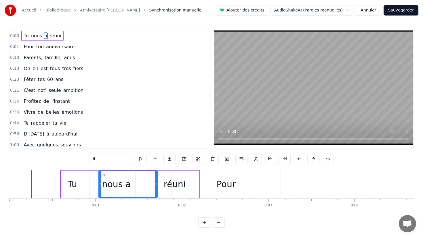
drag, startPoint x: 170, startPoint y: 186, endPoint x: 158, endPoint y: 185, distance: 12.4
click at [157, 185] on icon at bounding box center [156, 184] width 2 height 5
click at [177, 181] on div "Pour" at bounding box center [226, 184] width 109 height 28
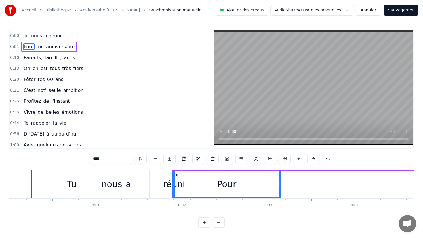
click at [159, 181] on div "réuni" at bounding box center [174, 184] width 49 height 28
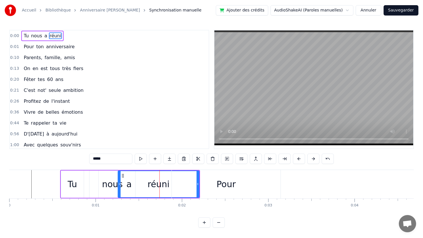
drag, startPoint x: 151, startPoint y: 183, endPoint x: 116, endPoint y: 180, distance: 34.9
click at [118, 181] on div at bounding box center [119, 184] width 2 height 26
drag, startPoint x: 198, startPoint y: 184, endPoint x: 191, endPoint y: 184, distance: 7.5
click at [191, 184] on div "Pour" at bounding box center [226, 184] width 109 height 28
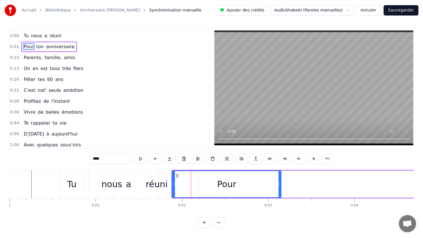
click at [187, 213] on div "0:00 Tu nous a réuni 0:01 Pour ton anniversaire 0:10 Parents, famille, amis 0:1…" at bounding box center [211, 129] width 404 height 198
click at [167, 190] on div "réuni" at bounding box center [157, 184] width 84 height 28
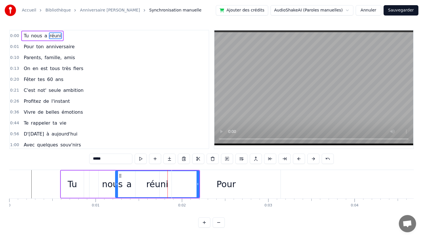
drag, startPoint x: 198, startPoint y: 184, endPoint x: 190, endPoint y: 184, distance: 7.5
click at [190, 184] on div "Pour" at bounding box center [226, 184] width 109 height 28
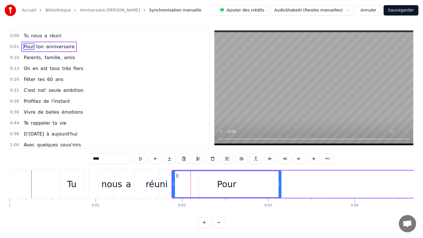
click at [184, 215] on div "0:00 Tu nous a réuni 0:01 Pour ton anniversaire 0:10 Parents, famille, amis 0:1…" at bounding box center [211, 129] width 404 height 198
click at [158, 186] on div "réuni" at bounding box center [156, 184] width 22 height 13
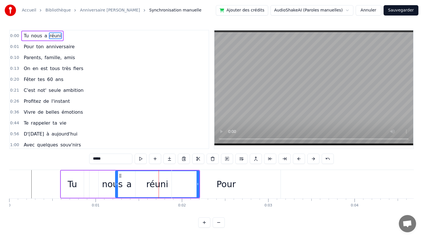
click at [198, 183] on div "Pour" at bounding box center [226, 184] width 109 height 28
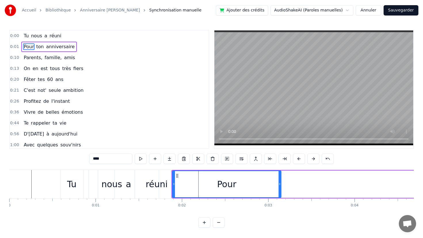
click at [166, 187] on div "réuni" at bounding box center [157, 184] width 84 height 28
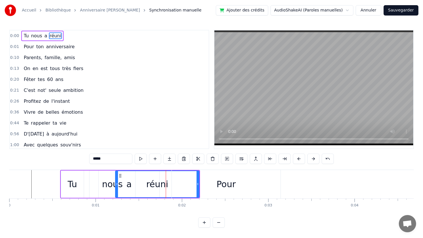
drag, startPoint x: 198, startPoint y: 180, endPoint x: 189, endPoint y: 179, distance: 8.7
click at [189, 180] on div "Pour" at bounding box center [226, 184] width 109 height 28
type input "****"
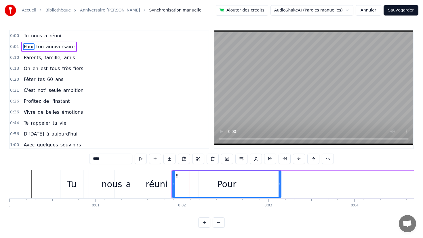
click at [44, 165] on div "0:00 Tu nous a réuni 0:01 Pour ton anniversaire 0:10 Parents, famille, amis 0:1…" at bounding box center [211, 129] width 404 height 198
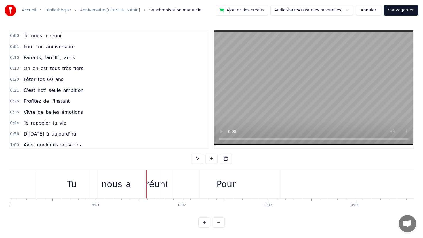
click at [64, 186] on div "Tu" at bounding box center [71, 184] width 23 height 28
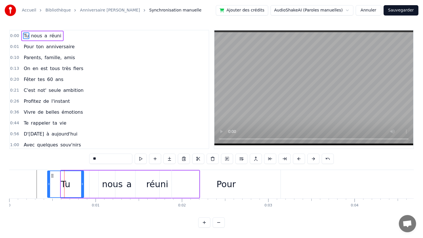
drag, startPoint x: 61, startPoint y: 187, endPoint x: 31, endPoint y: 184, distance: 30.0
click at [47, 184] on div "Tu" at bounding box center [65, 184] width 37 height 27
click at [101, 186] on div "a" at bounding box center [129, 184] width 61 height 27
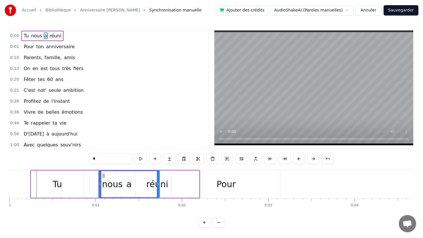
click at [99, 185] on icon at bounding box center [100, 184] width 2 height 5
click at [95, 185] on div "nous" at bounding box center [112, 184] width 46 height 27
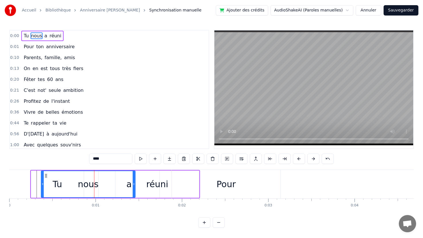
drag, startPoint x: 90, startPoint y: 185, endPoint x: 41, endPoint y: 181, distance: 49.0
click at [41, 181] on div at bounding box center [42, 184] width 2 height 26
drag, startPoint x: 109, startPoint y: 218, endPoint x: 109, endPoint y: 214, distance: 3.7
click at [109, 218] on div "0:00 Tu nous a réuni 0:01 Pour ton anniversaire 0:10 Parents, famille, amis 0:1…" at bounding box center [211, 129] width 404 height 198
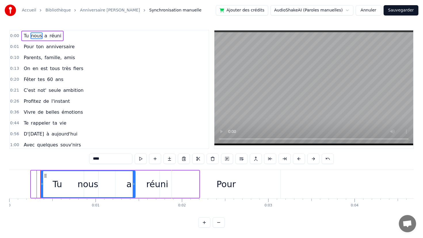
click at [133, 186] on icon at bounding box center [134, 184] width 2 height 5
drag, startPoint x: 133, startPoint y: 186, endPoint x: 102, endPoint y: 186, distance: 30.2
click at [103, 187] on div at bounding box center [104, 184] width 2 height 26
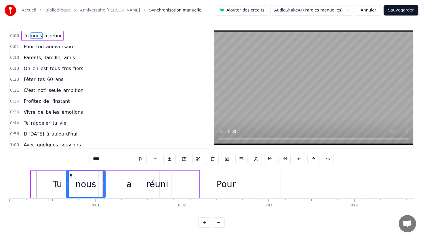
drag, startPoint x: 42, startPoint y: 185, endPoint x: 67, endPoint y: 185, distance: 25.0
click at [68, 185] on icon at bounding box center [67, 184] width 2 height 5
click at [112, 184] on div "a" at bounding box center [129, 184] width 61 height 27
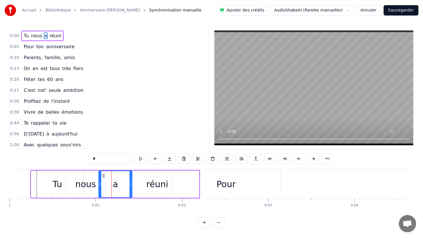
drag, startPoint x: 157, startPoint y: 183, endPoint x: 124, endPoint y: 180, distance: 33.1
click at [129, 180] on div at bounding box center [130, 184] width 2 height 26
click at [162, 183] on div "réuni" at bounding box center [157, 184] width 22 height 13
type input "*****"
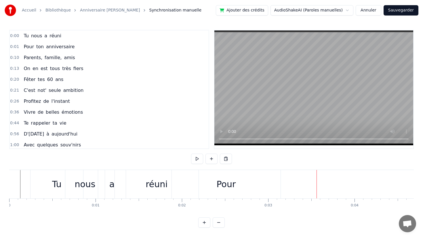
click at [237, 193] on div "Pour" at bounding box center [226, 184] width 109 height 28
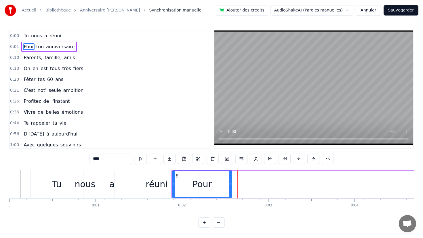
drag, startPoint x: 279, startPoint y: 183, endPoint x: 230, endPoint y: 180, distance: 49.5
click at [230, 180] on div at bounding box center [230, 184] width 2 height 26
drag, startPoint x: 173, startPoint y: 185, endPoint x: 191, endPoint y: 185, distance: 18.1
click at [191, 185] on icon at bounding box center [189, 184] width 2 height 5
click at [217, 171] on div "Pour" at bounding box center [211, 184] width 40 height 26
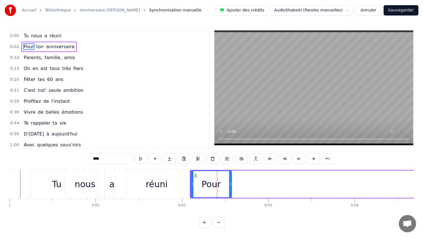
click at [217, 181] on div at bounding box center [217, 184] width 0 height 28
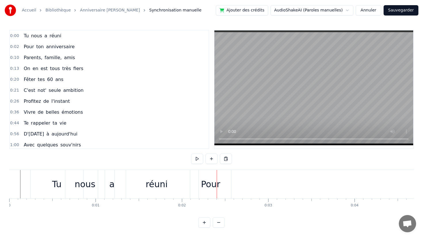
click at [209, 183] on div "Pour" at bounding box center [210, 184] width 19 height 13
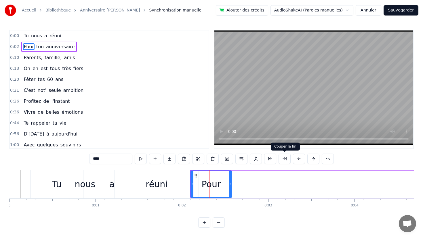
click at [282, 159] on button at bounding box center [284, 159] width 12 height 10
click at [182, 167] on div "0:00 Tu nous a réuni 0:02 Pour ton anniversaire 0:10 Parents, famille, amis 0:1…" at bounding box center [211, 129] width 404 height 198
click at [165, 179] on div "réuni" at bounding box center [156, 184] width 22 height 13
type input "*****"
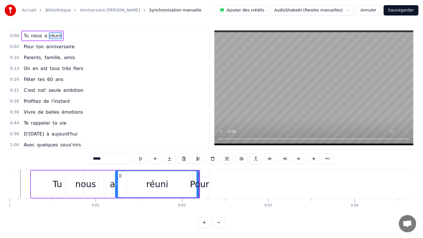
click at [158, 212] on div "0 0:01 0:02 0:03 0:04 0:05 0:06 0:07 0:08 0:09 0:10 0:11 0:12 0:13 0:14 0:15 0:…" at bounding box center [211, 206] width 404 height 14
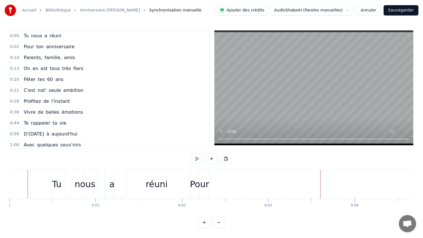
click at [195, 183] on div "Pour" at bounding box center [199, 184] width 19 height 13
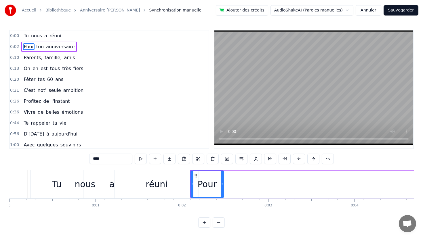
drag, startPoint x: 208, startPoint y: 181, endPoint x: 222, endPoint y: 181, distance: 13.5
click at [222, 181] on div at bounding box center [222, 184] width 2 height 26
click at [265, 210] on div "0 0:01 0:02 0:03 0:04 0:05 0:06 0:07 0:08 0:09 0:10 0:11 0:12 0:13 0:14 0:15 0:…" at bounding box center [211, 206] width 404 height 14
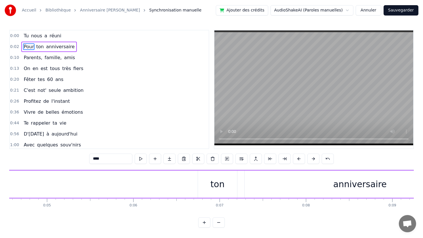
scroll to position [0, 429]
click at [187, 182] on div "ton" at bounding box center [181, 184] width 39 height 27
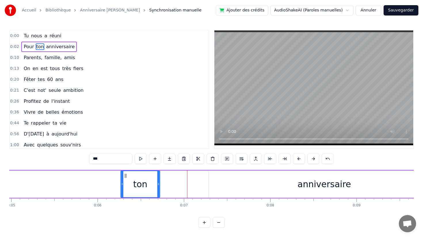
drag, startPoint x: 167, startPoint y: 175, endPoint x: 86, endPoint y: 185, distance: 81.7
click at [121, 185] on div "ton" at bounding box center [140, 184] width 39 height 26
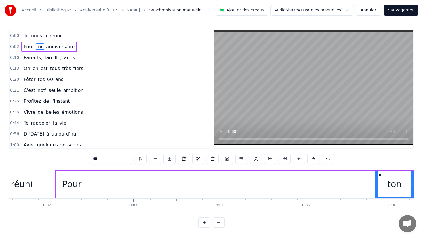
scroll to position [0, 118]
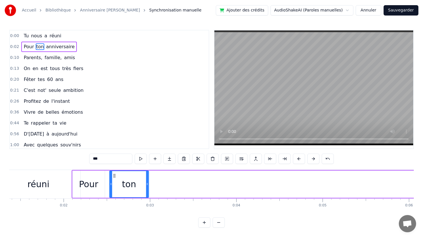
drag, startPoint x: 396, startPoint y: 176, endPoint x: 114, endPoint y: 183, distance: 281.9
click at [114, 183] on div "ton" at bounding box center [129, 184] width 39 height 26
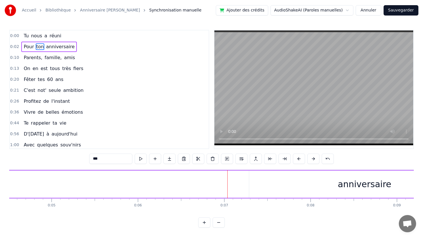
scroll to position [0, 433]
click at [304, 175] on div "anniversaire" at bounding box center [320, 184] width 231 height 27
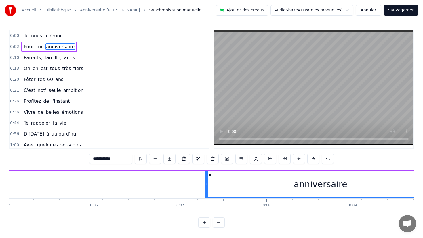
click at [306, 188] on div "anniversaire" at bounding box center [320, 184] width 53 height 13
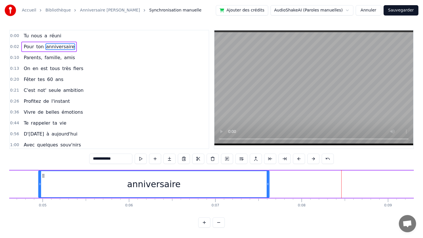
drag, startPoint x: 210, startPoint y: 175, endPoint x: 0, endPoint y: 173, distance: 210.5
click at [0, 173] on div "**********" at bounding box center [211, 114] width 423 height 228
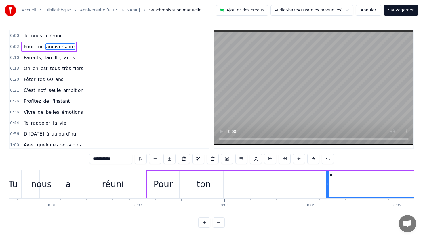
scroll to position [0, 41]
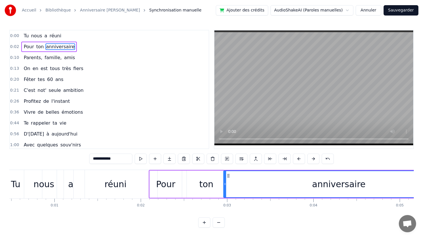
drag, startPoint x: 332, startPoint y: 175, endPoint x: 248, endPoint y: 179, distance: 84.9
click at [248, 179] on div "anniversaire" at bounding box center [338, 184] width 230 height 26
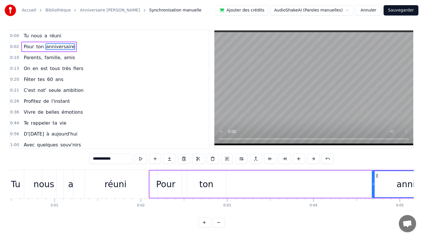
drag, startPoint x: 245, startPoint y: 183, endPoint x: 381, endPoint y: 185, distance: 136.0
click at [379, 185] on div "anniversaire" at bounding box center [423, 184] width 102 height 26
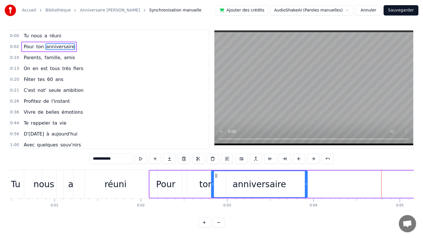
drag, startPoint x: 382, startPoint y: 176, endPoint x: 215, endPoint y: 169, distance: 166.9
click at [215, 169] on div "**********" at bounding box center [211, 129] width 404 height 198
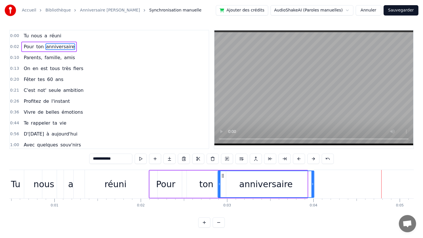
drag, startPoint x: 215, startPoint y: 176, endPoint x: 223, endPoint y: 178, distance: 8.0
click at [223, 178] on icon at bounding box center [222, 176] width 5 height 5
drag, startPoint x: 220, startPoint y: 183, endPoint x: 262, endPoint y: 183, distance: 41.7
click at [245, 183] on icon at bounding box center [244, 184] width 2 height 5
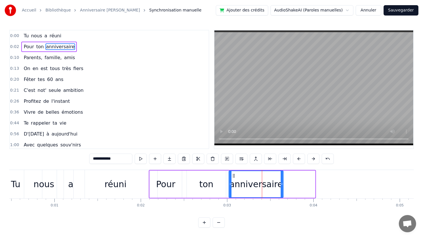
drag, startPoint x: 265, startPoint y: 175, endPoint x: 232, endPoint y: 176, distance: 33.7
click at [232, 176] on icon at bounding box center [233, 176] width 5 height 5
click at [206, 179] on div "ton" at bounding box center [206, 184] width 14 height 13
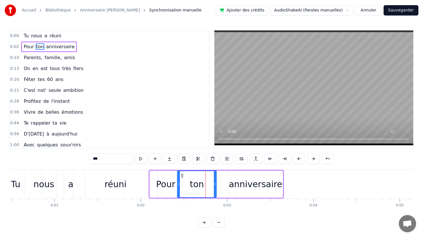
drag, startPoint x: 191, startPoint y: 175, endPoint x: 179, endPoint y: 175, distance: 12.4
click at [180, 175] on icon at bounding box center [182, 176] width 5 height 5
drag, startPoint x: 233, startPoint y: 179, endPoint x: 229, endPoint y: 179, distance: 4.6
click at [234, 179] on div "anniversaire" at bounding box center [255, 184] width 53 height 13
type input "**********"
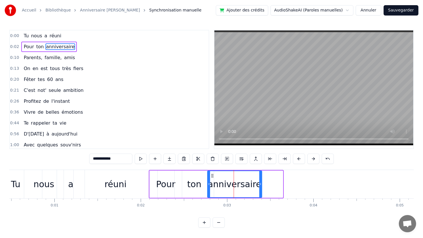
drag, startPoint x: 232, startPoint y: 175, endPoint x: 208, endPoint y: 175, distance: 24.7
click at [210, 175] on icon at bounding box center [212, 176] width 5 height 5
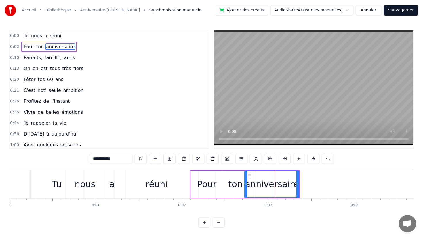
click at [22, 166] on div "**********" at bounding box center [211, 129] width 404 height 198
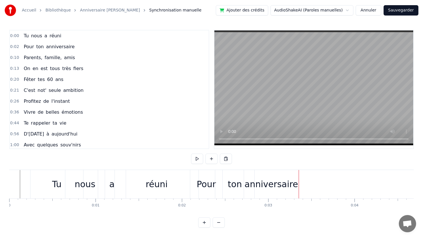
click at [275, 186] on div "anniversaire" at bounding box center [270, 184] width 53 height 13
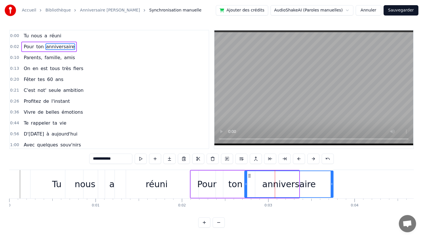
drag, startPoint x: 298, startPoint y: 184, endPoint x: 335, endPoint y: 183, distance: 37.7
click at [333, 183] on icon at bounding box center [331, 184] width 2 height 5
click at [234, 183] on div "ton" at bounding box center [235, 184] width 14 height 13
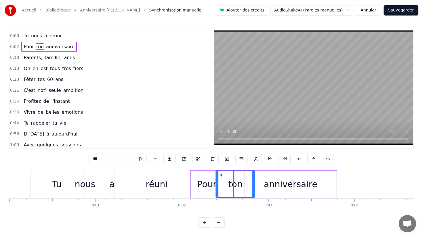
click at [212, 183] on div "Pour" at bounding box center [206, 184] width 19 height 13
type input "****"
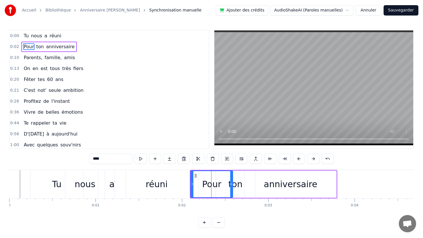
drag, startPoint x: 221, startPoint y: 183, endPoint x: 231, endPoint y: 183, distance: 9.8
click at [231, 183] on icon at bounding box center [231, 184] width 2 height 5
click at [174, 216] on div "0:00 Tu nous a réuni 0:02 Pour ton anniversaire 0:10 Parents, famille, amis 0:1…" at bounding box center [211, 129] width 404 height 198
click at [29, 165] on div "0:00 Tu nous a réuni 0:02 Pour ton anniversaire 0:10 Parents, famille, amis 0:1…" at bounding box center [211, 129] width 404 height 198
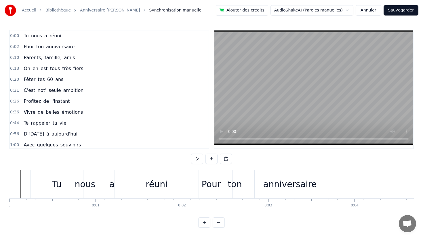
click at [32, 166] on div "0:00 Tu nous a réuni 0:02 Pour ton anniversaire 0:10 Parents, famille, amis 0:1…" at bounding box center [211, 129] width 404 height 198
click at [18, 177] on div at bounding box center [18, 184] width 0 height 28
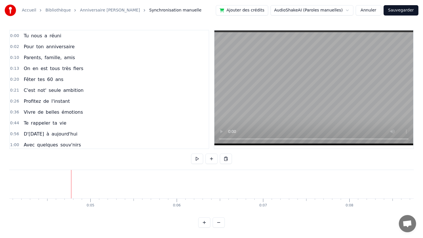
scroll to position [0, 357]
